Goal: Use online tool/utility: Use online tool/utility

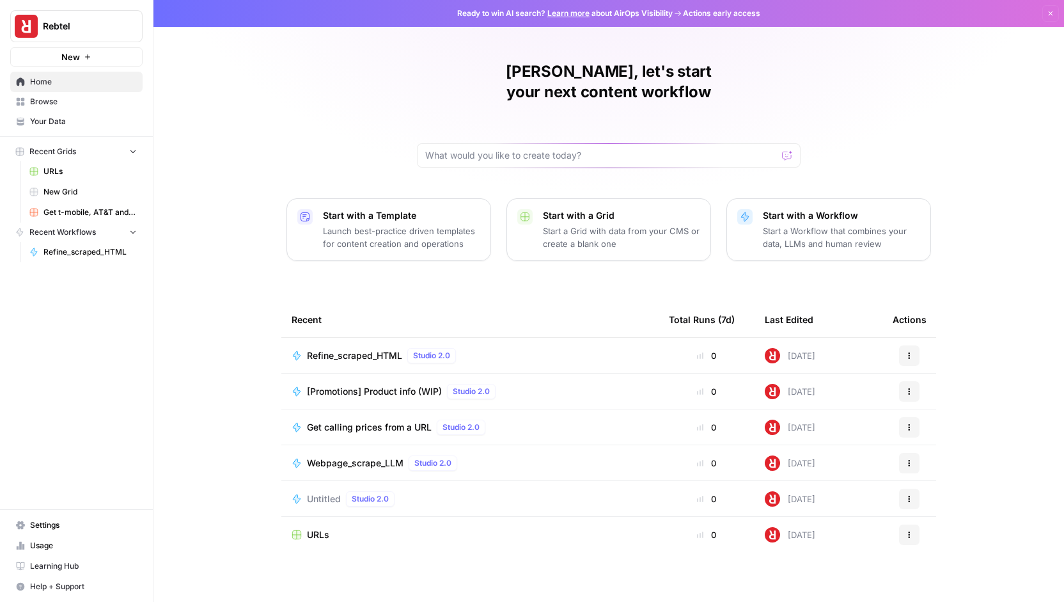
click at [52, 100] on span "Browse" at bounding box center [83, 102] width 107 height 12
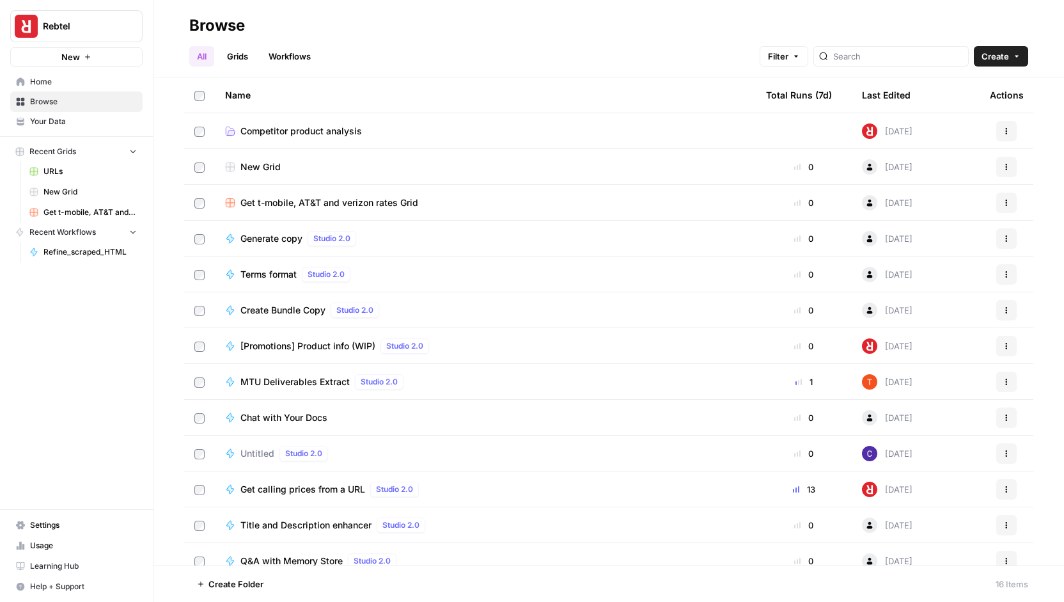
click at [866, 236] on icon at bounding box center [870, 239] width 8 height 8
click at [997, 233] on button "Actions" at bounding box center [1006, 238] width 20 height 20
click at [261, 237] on span "Generate copy" at bounding box center [271, 238] width 62 height 13
